Goal: Information Seeking & Learning: Find specific fact

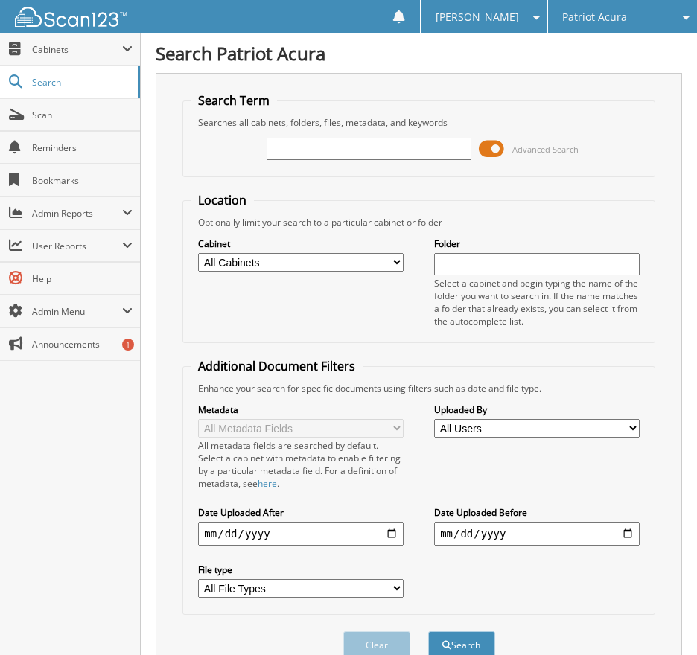
click at [331, 144] on input "text" at bounding box center [370, 149] width 206 height 22
type input "2513211"
click at [492, 146] on span at bounding box center [491, 149] width 25 height 22
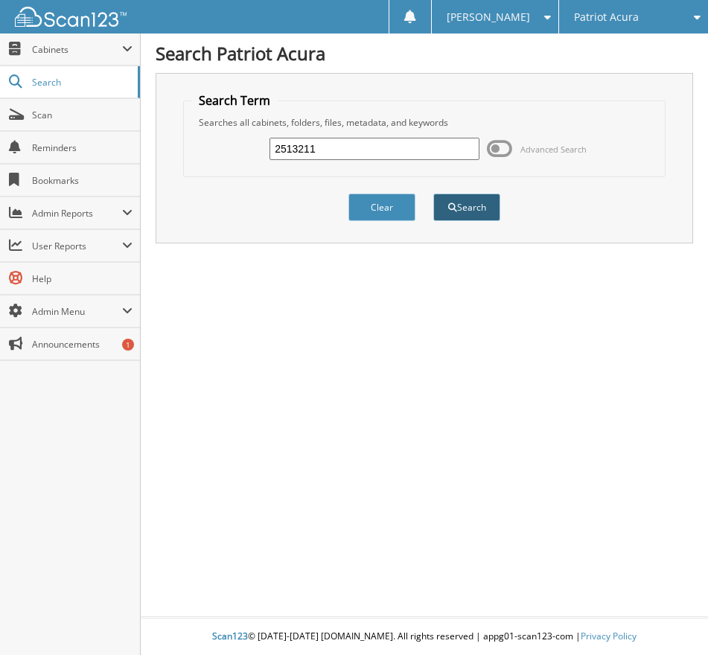
click at [460, 203] on button "Search" at bounding box center [466, 208] width 67 height 28
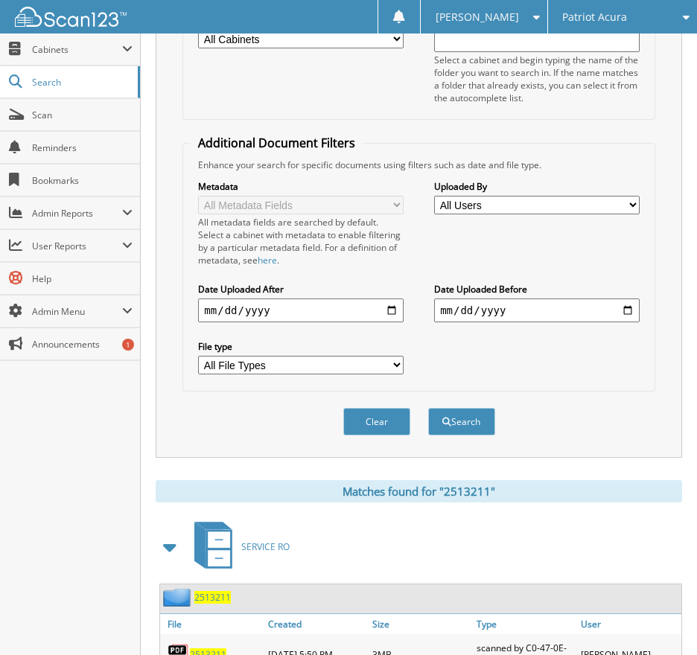
scroll to position [289, 0]
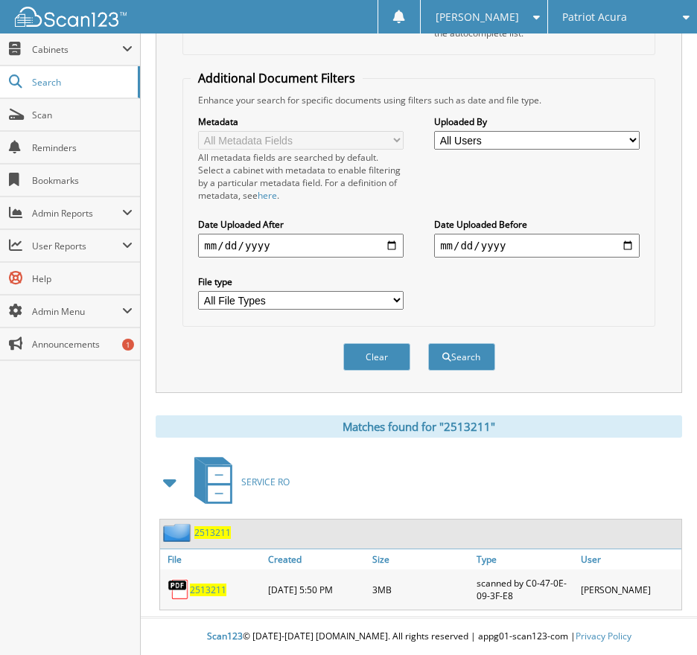
click at [211, 585] on span "2513211" at bounding box center [208, 590] width 36 height 13
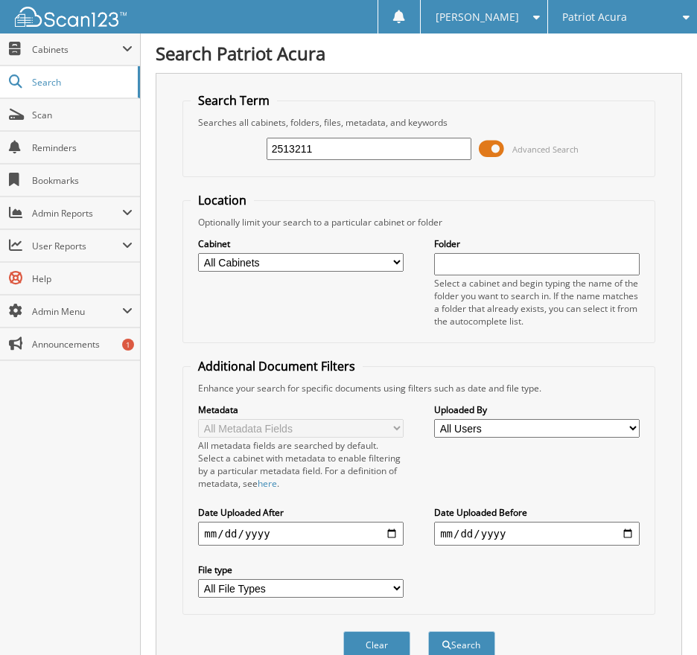
drag, startPoint x: 318, startPoint y: 149, endPoint x: 213, endPoint y: 141, distance: 105.3
click at [217, 141] on div "2513211 Advanced Search" at bounding box center [419, 149] width 456 height 40
type input "2510374"
click at [428, 631] on button "Search" at bounding box center [461, 645] width 67 height 28
click at [491, 143] on span at bounding box center [491, 149] width 25 height 22
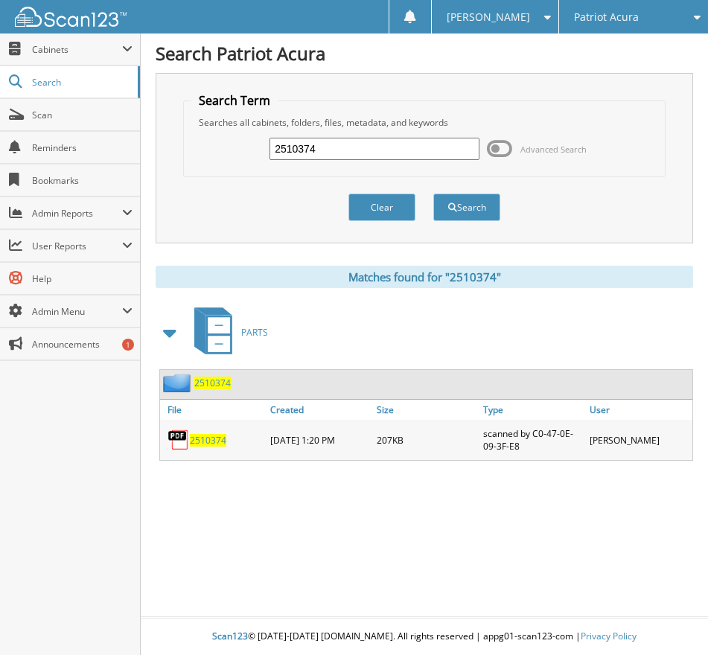
click at [212, 441] on span "2510374" at bounding box center [208, 440] width 36 height 13
drag, startPoint x: 358, startPoint y: 147, endPoint x: 198, endPoint y: 165, distance: 161.2
click at [200, 165] on div "2510374 Advanced Search" at bounding box center [424, 149] width 466 height 40
type input "2512443"
click at [433, 194] on button "Search" at bounding box center [466, 208] width 67 height 28
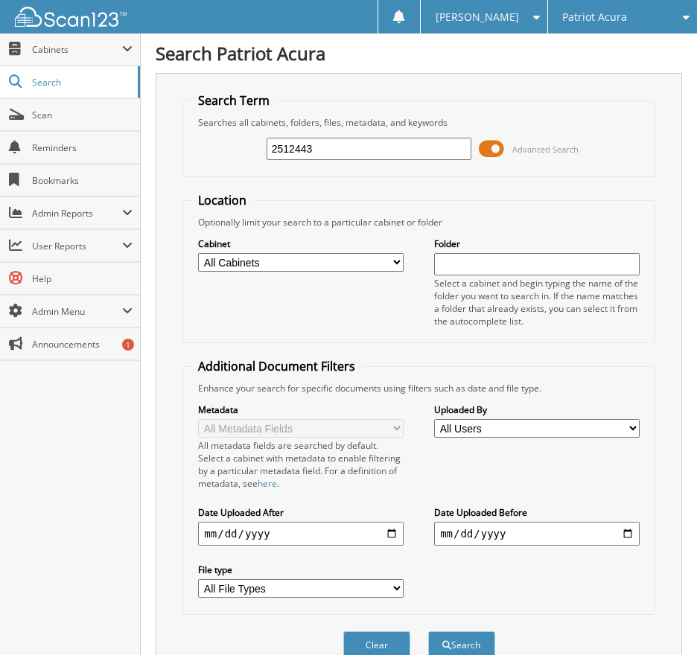
click at [496, 152] on span at bounding box center [491, 149] width 25 height 22
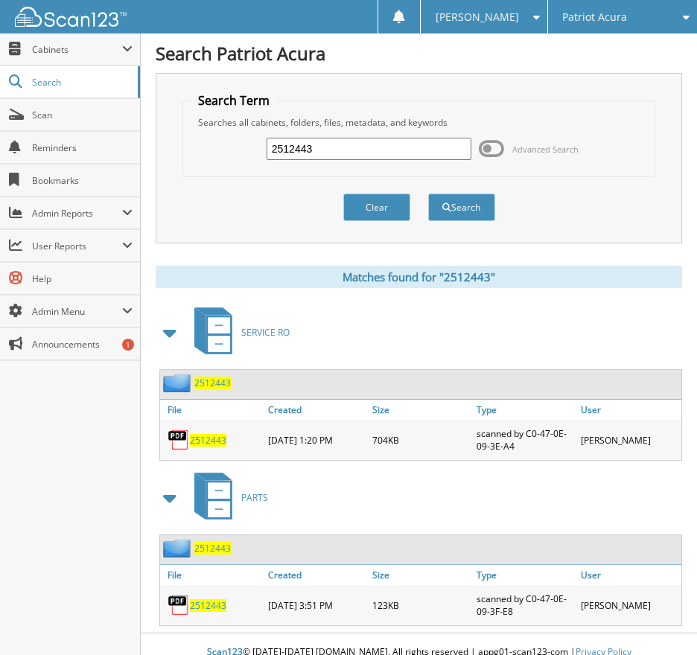
click at [201, 438] on span "2512443" at bounding box center [208, 440] width 36 height 13
drag, startPoint x: 326, startPoint y: 142, endPoint x: 176, endPoint y: 140, distance: 150.4
click at [180, 139] on div "Search Term Searches all cabinets, folders, files, metadata, and keywords 25124…" at bounding box center [419, 158] width 526 height 171
type input "2513100"
click at [428, 194] on button "Search" at bounding box center [461, 208] width 67 height 28
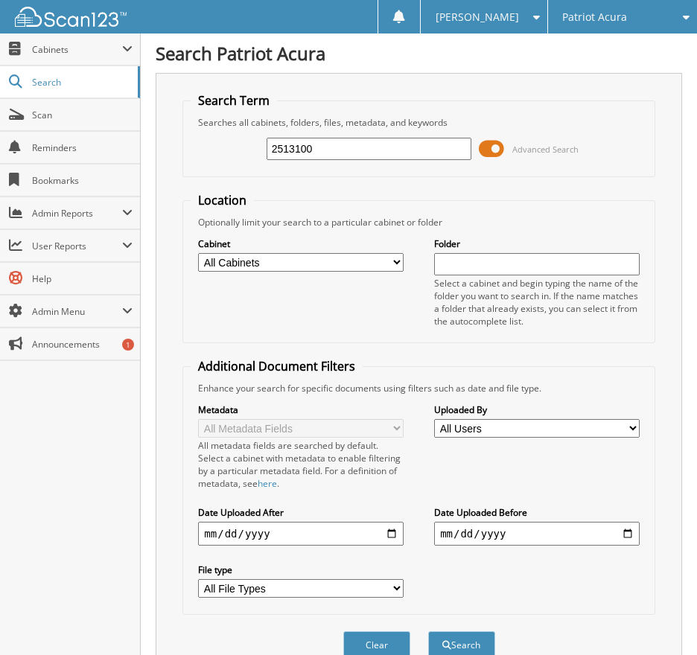
click at [502, 149] on span at bounding box center [491, 149] width 25 height 22
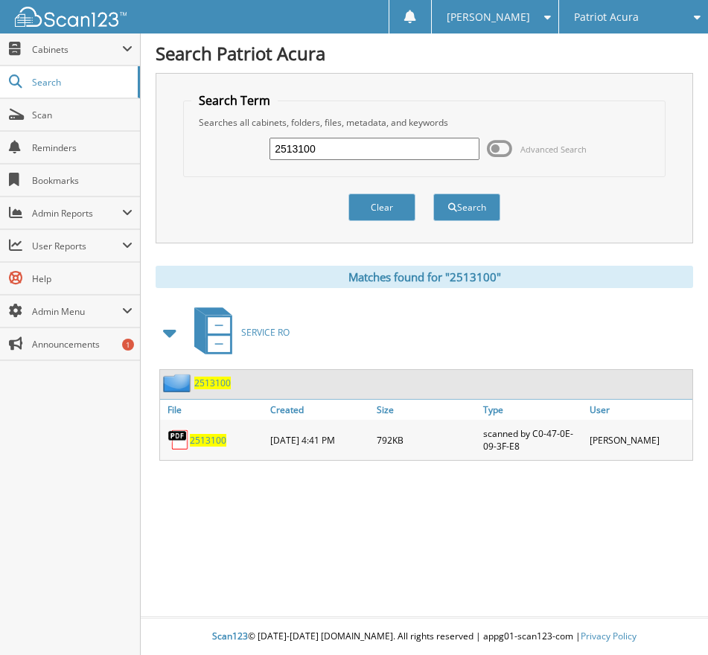
click at [208, 438] on span "2513100" at bounding box center [208, 440] width 36 height 13
drag, startPoint x: 322, startPoint y: 148, endPoint x: 218, endPoint y: 168, distance: 105.3
click at [224, 165] on div "2513100 Advanced Search" at bounding box center [424, 149] width 466 height 40
type input "2513188"
click at [433, 194] on button "Search" at bounding box center [466, 208] width 67 height 28
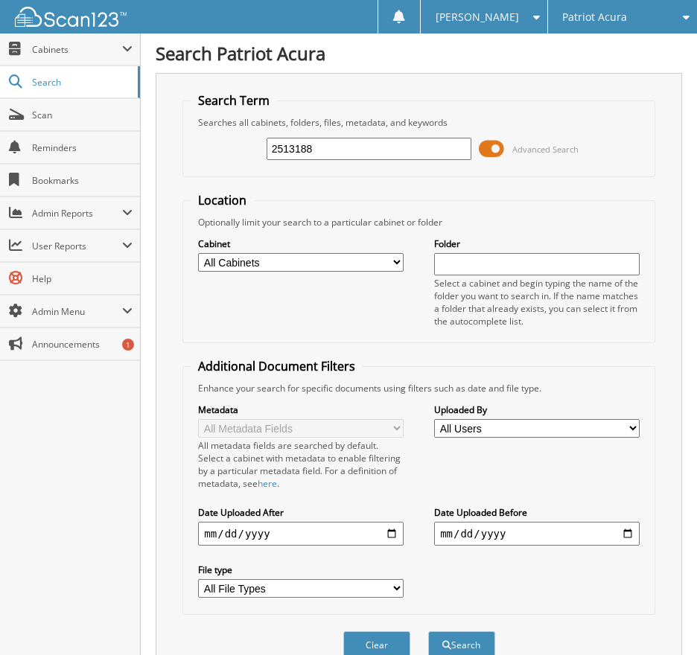
click at [497, 148] on span at bounding box center [491, 149] width 25 height 22
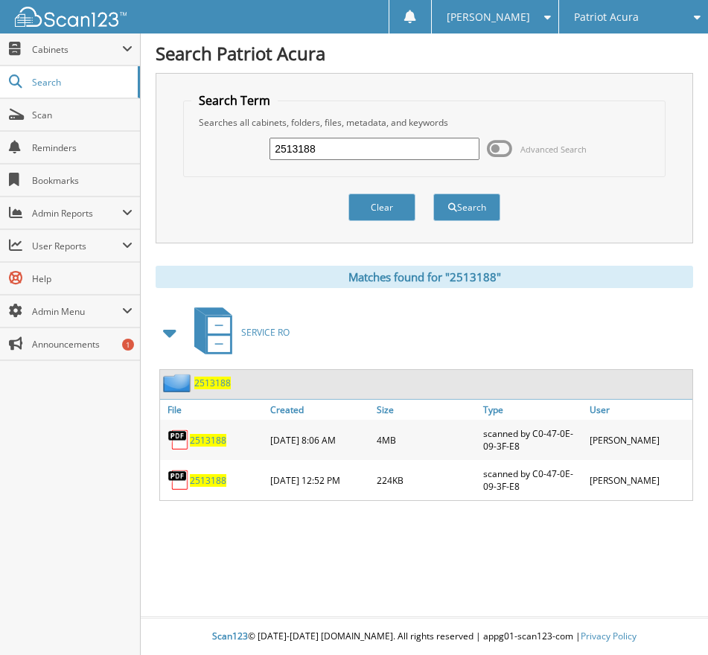
click at [200, 474] on span "2513188" at bounding box center [208, 480] width 36 height 13
click at [214, 440] on span "2513188" at bounding box center [208, 440] width 36 height 13
click at [207, 442] on span "2513188" at bounding box center [208, 440] width 36 height 13
drag, startPoint x: 349, startPoint y: 140, endPoint x: 207, endPoint y: 146, distance: 141.6
click at [208, 146] on div "2513188 Advanced Search" at bounding box center [424, 149] width 466 height 40
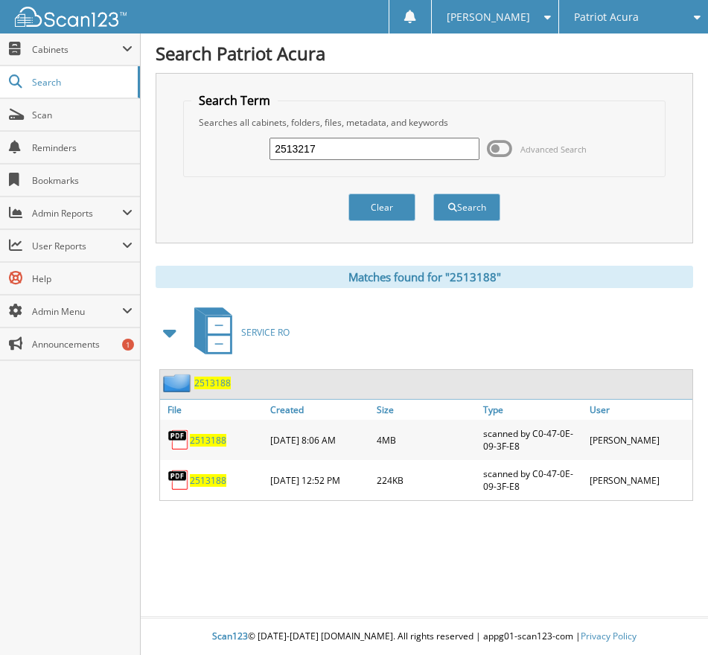
type input "2513217"
click at [433, 194] on button "Search" at bounding box center [466, 208] width 67 height 28
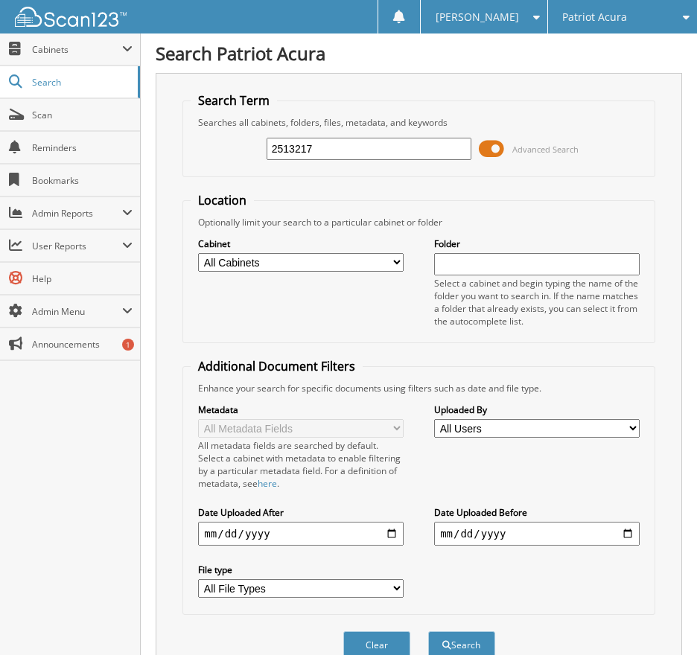
click at [497, 149] on span at bounding box center [491, 149] width 25 height 22
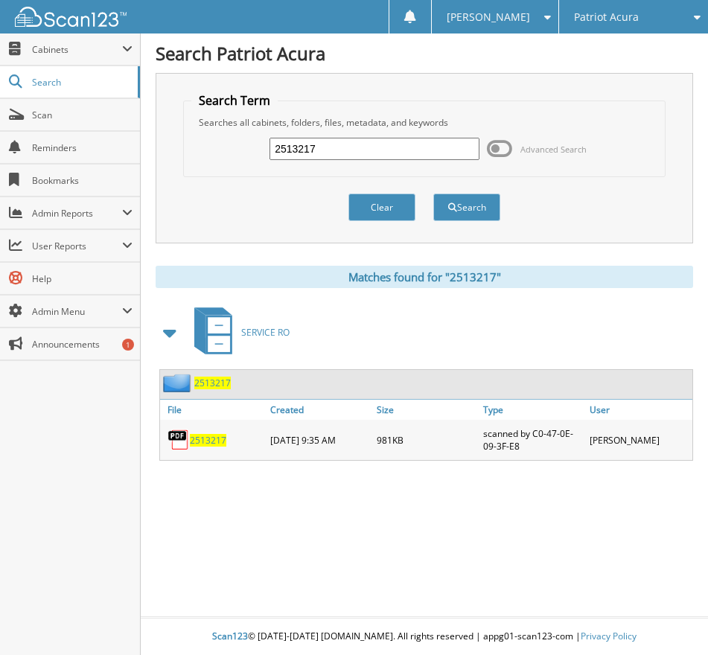
click at [215, 438] on span "2513217" at bounding box center [208, 440] width 36 height 13
click at [209, 439] on span "2513217" at bounding box center [208, 440] width 36 height 13
click at [211, 436] on span "2513217" at bounding box center [208, 440] width 36 height 13
drag, startPoint x: 325, startPoint y: 150, endPoint x: 185, endPoint y: 150, distance: 139.3
click at [185, 150] on fieldset "Search Term Searches all cabinets, folders, files, metadata, and keywords 25132…" at bounding box center [424, 134] width 483 height 85
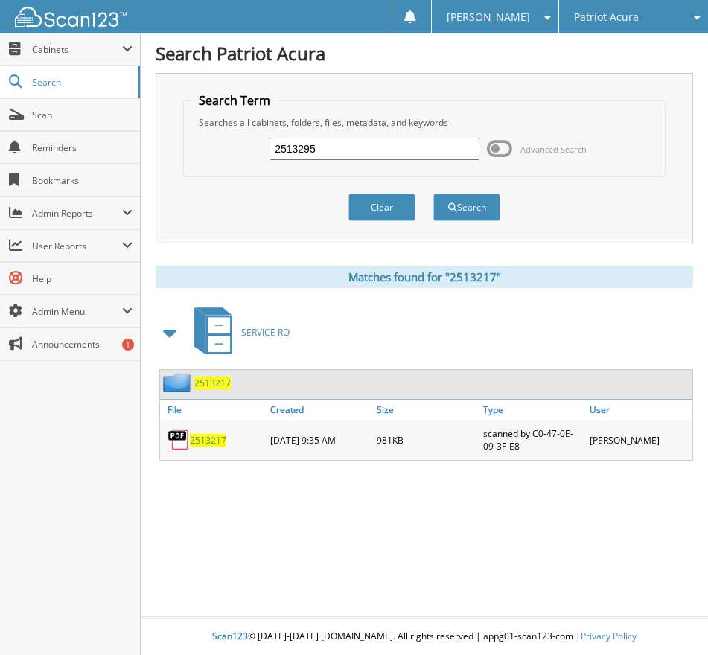
type input "2513295"
click at [433, 194] on button "Search" at bounding box center [466, 208] width 67 height 28
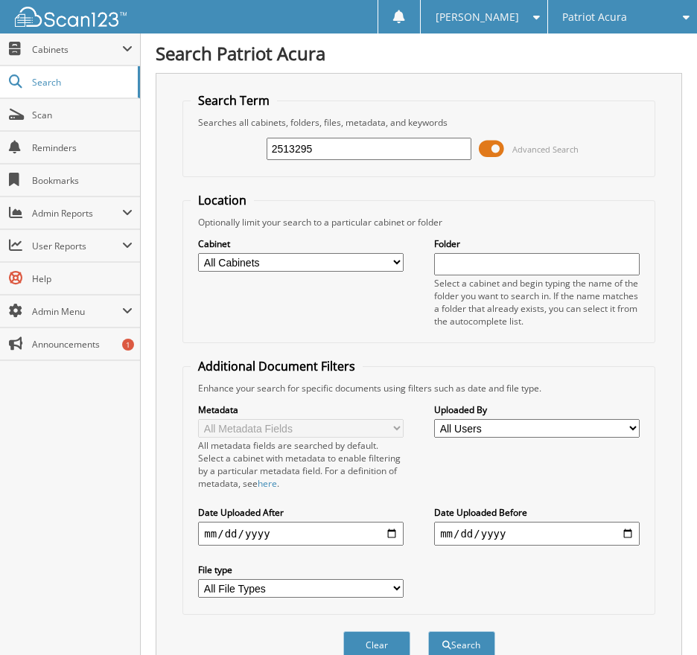
click at [497, 153] on span at bounding box center [491, 149] width 25 height 22
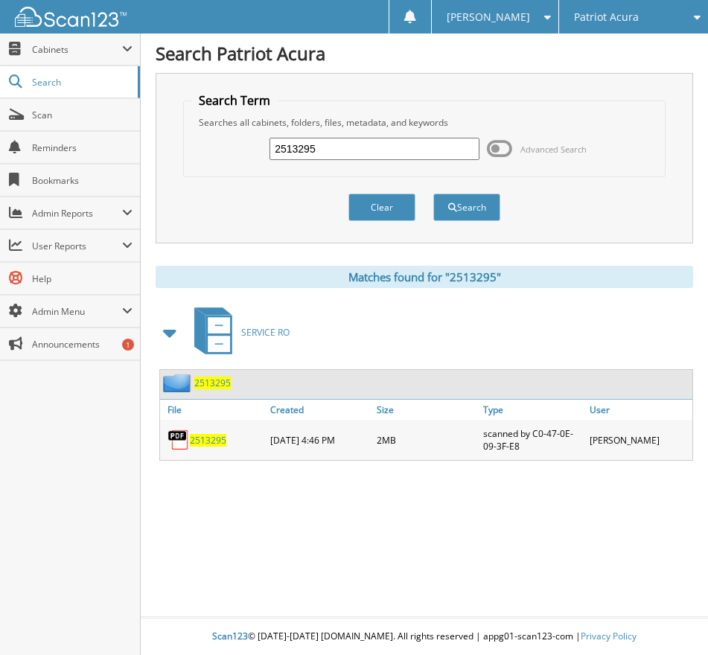
click at [201, 442] on span "2513295" at bounding box center [208, 440] width 36 height 13
drag, startPoint x: 344, startPoint y: 150, endPoint x: 197, endPoint y: 156, distance: 146.8
click at [197, 156] on div "2513295 Advanced Search" at bounding box center [424, 149] width 466 height 40
type input "2513358"
click at [499, 211] on button "Search" at bounding box center [466, 208] width 67 height 28
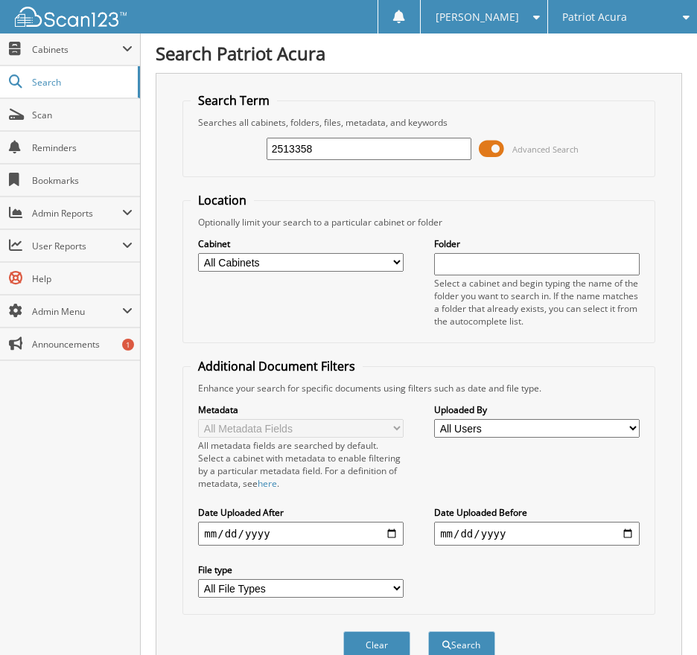
click at [495, 147] on span at bounding box center [491, 149] width 25 height 22
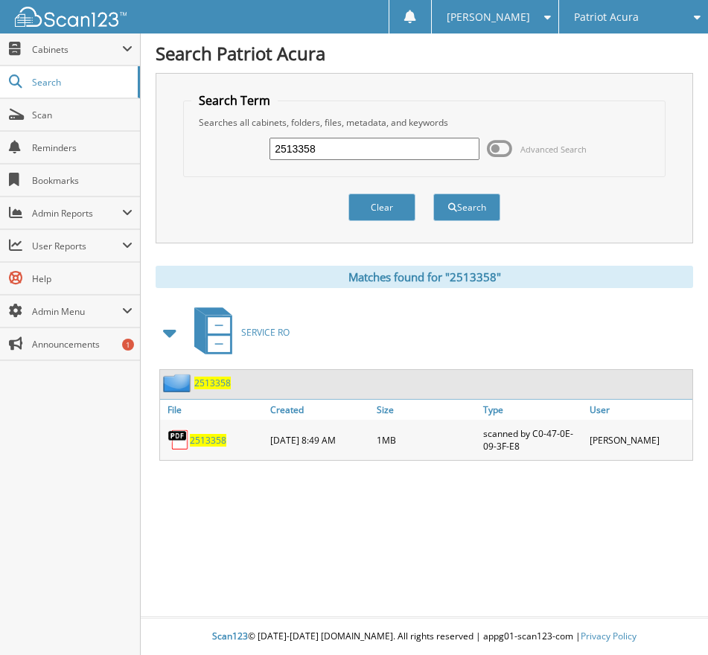
click at [206, 437] on span "2513358" at bounding box center [208, 440] width 36 height 13
